Goal: Check status: Check status

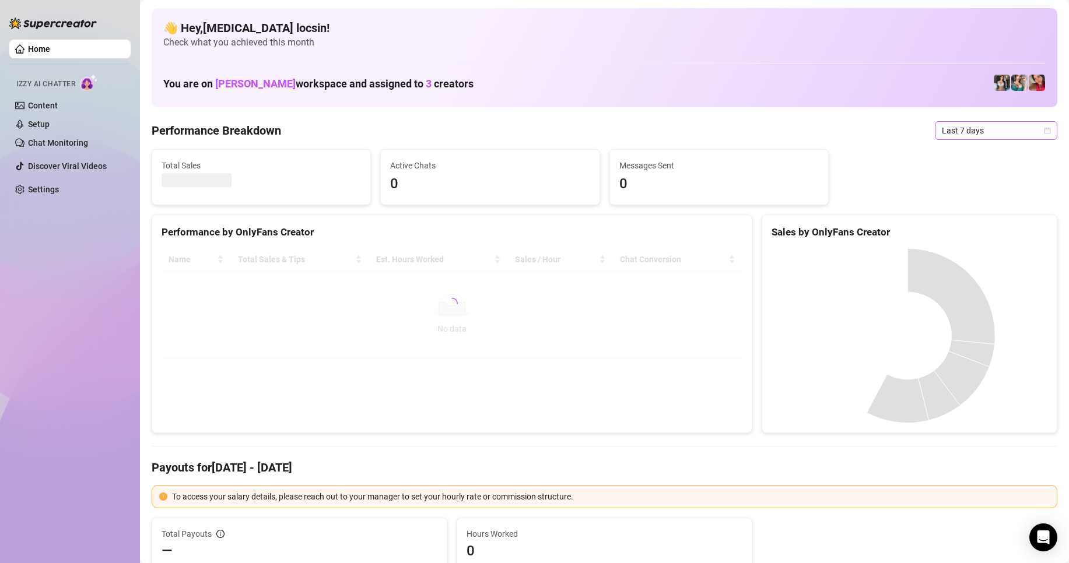
click at [967, 131] on span "Last 7 days" at bounding box center [996, 130] width 108 height 17
click at [962, 229] on div "Custom date" at bounding box center [986, 228] width 104 height 13
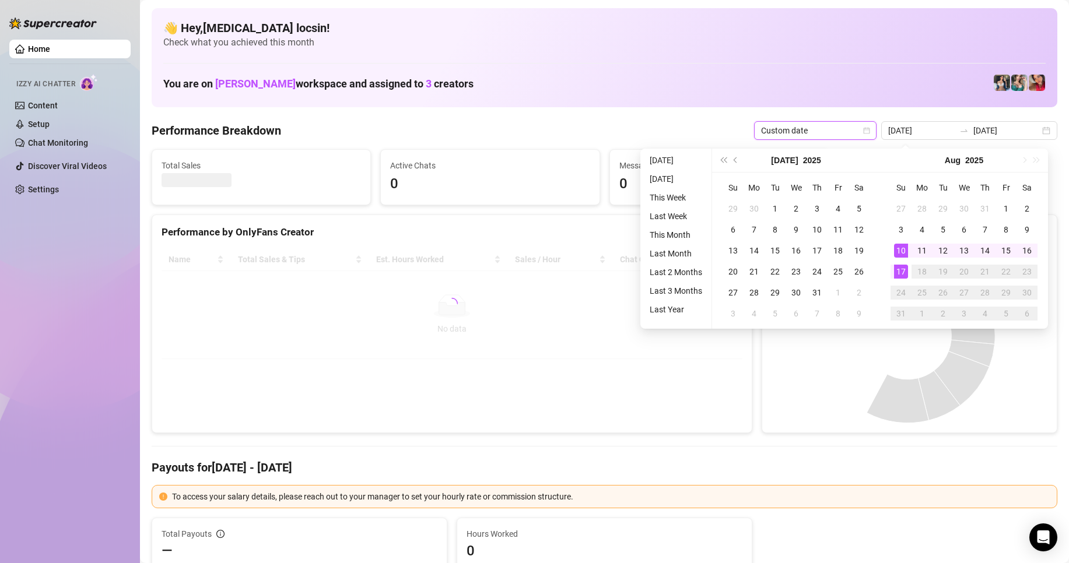
click at [897, 273] on div "17" at bounding box center [901, 272] width 14 height 14
click at [899, 274] on div "17" at bounding box center [901, 272] width 14 height 14
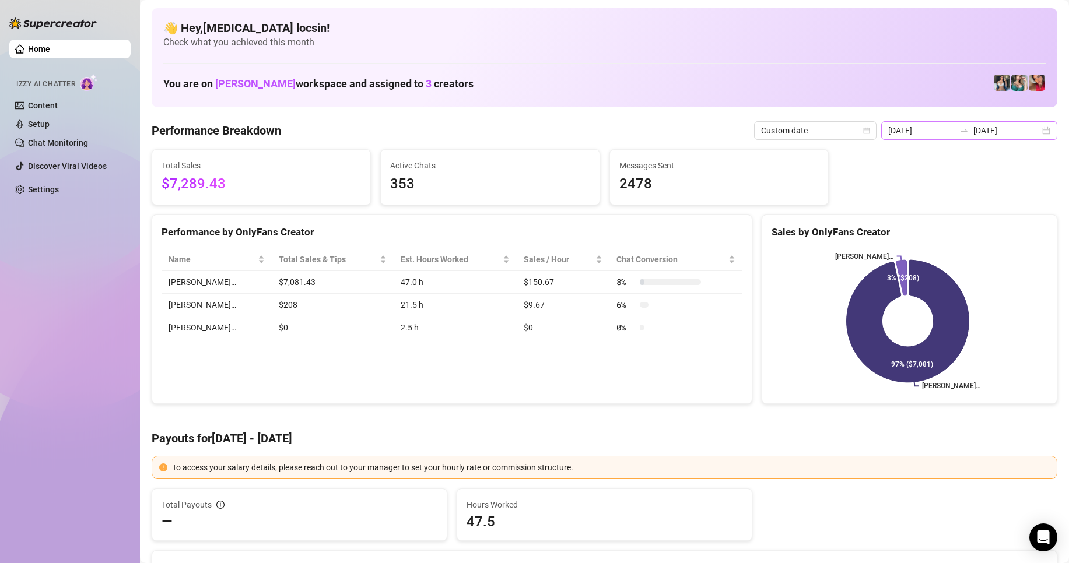
click at [955, 132] on div at bounding box center [964, 130] width 19 height 9
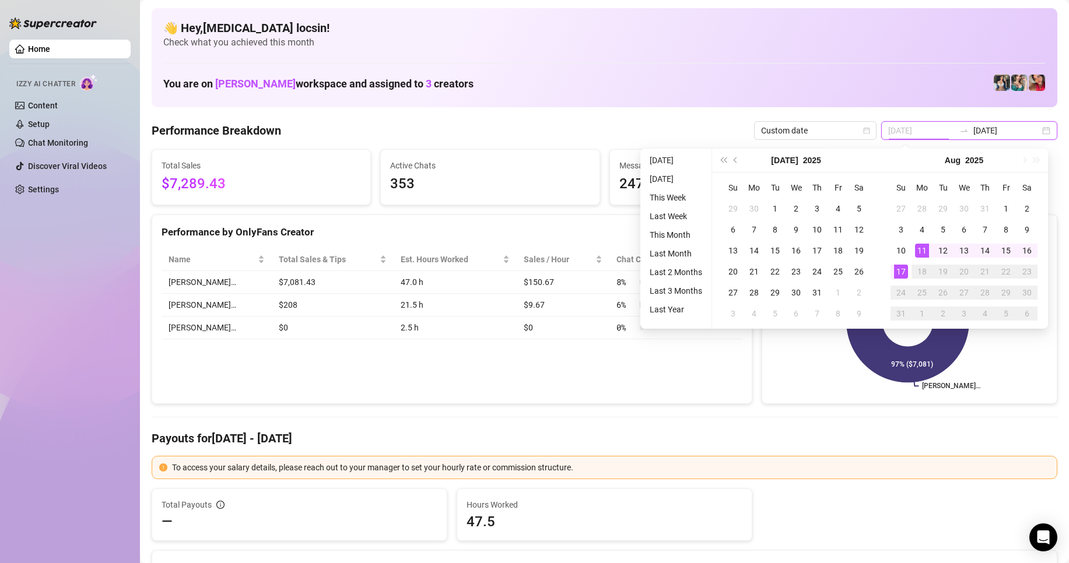
type input "[DATE]"
click at [902, 278] on div "17" at bounding box center [901, 272] width 14 height 14
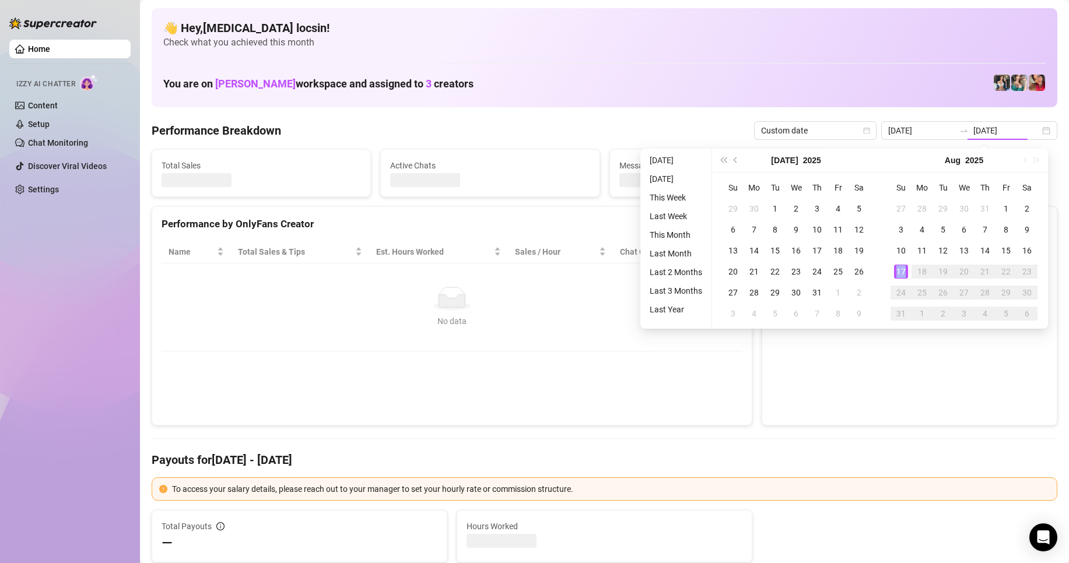
type input "[DATE]"
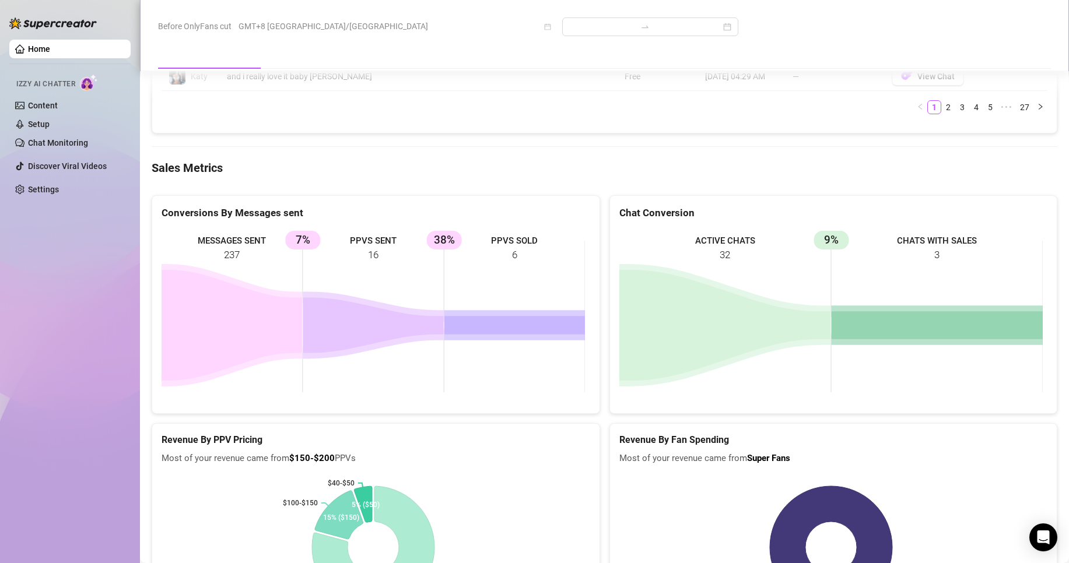
scroll to position [1458, 0]
